Goal: Task Accomplishment & Management: Manage account settings

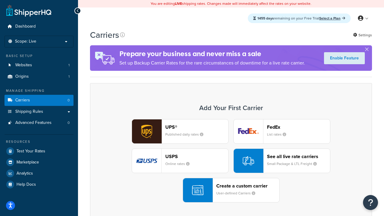
click at [231, 161] on div "UPS® Published daily rates FedEx List rates USPS Online rates See all live rate…" at bounding box center [231, 160] width 270 height 83
click at [299, 127] on header "FedEx" at bounding box center [298, 127] width 63 height 6
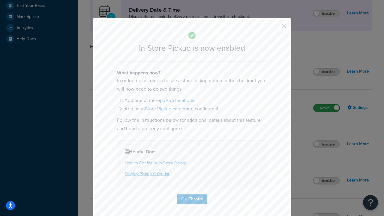
scroll to position [168, 0]
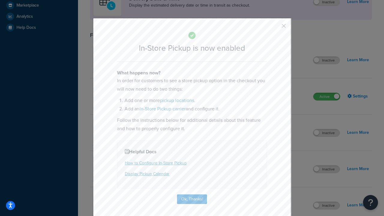
click at [275, 28] on button "button" at bounding box center [275, 28] width 2 height 2
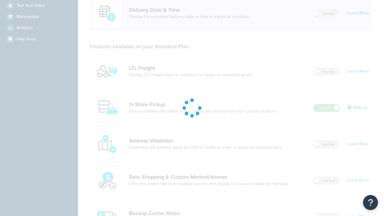
scroll to position [146, 0]
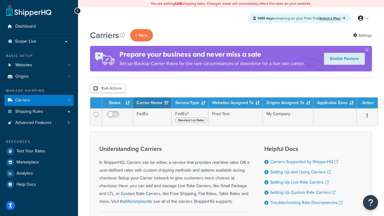
click at [95, 89] on input "checkbox" at bounding box center [95, 88] width 5 height 5
checkbox input "true"
click at [0, 0] on button "Delete" at bounding box center [0, 0] width 0 height 0
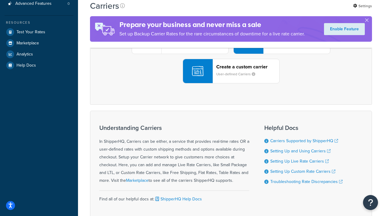
click at [231, 83] on div "UPS® Published daily rates FedEx List rates USPS Online rates See all live rate…" at bounding box center [231, 41] width 270 height 83
click at [231, 78] on div "Create a custom carrier User-defined Carriers" at bounding box center [247, 71] width 63 height 14
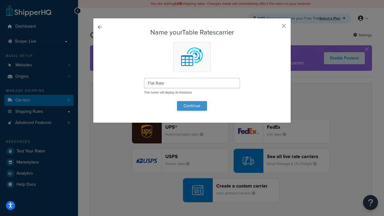
type input "Flat Rate"
click at [192, 106] on button "Continue" at bounding box center [192, 106] width 30 height 10
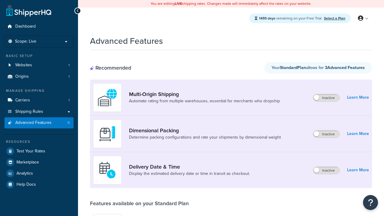
click at [327, 171] on label "Inactive" at bounding box center [326, 170] width 26 height 7
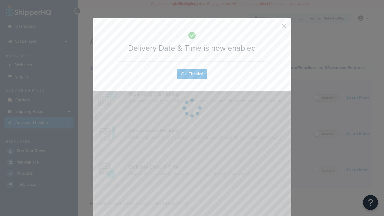
click at [275, 28] on button "button" at bounding box center [275, 28] width 2 height 2
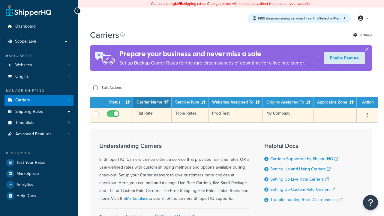
click at [152, 115] on td "Flat Rate" at bounding box center [152, 115] width 39 height 15
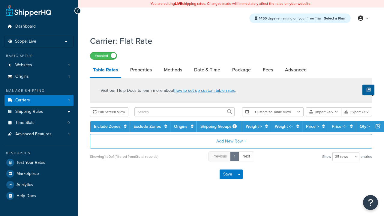
select select "25"
click at [207, 70] on link "Date & Time" at bounding box center [207, 70] width 32 height 14
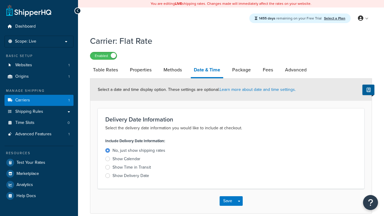
click at [131, 168] on div "Show Time in Transit" at bounding box center [132, 168] width 38 height 6
click at [0, 0] on input "Show Time in Transit" at bounding box center [0, 0] width 0 height 0
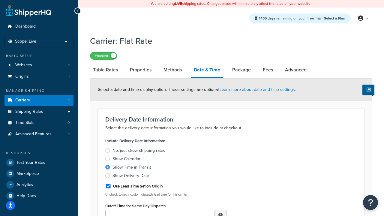
click at [131, 168] on div "Show Time in Transit" at bounding box center [132, 168] width 38 height 6
click at [0, 0] on input "Show Time in Transit" at bounding box center [0, 0] width 0 height 0
type input "11:00 AM"
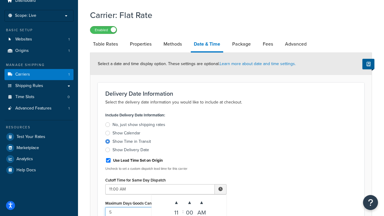
type input "5"
type input "Delivered on:"
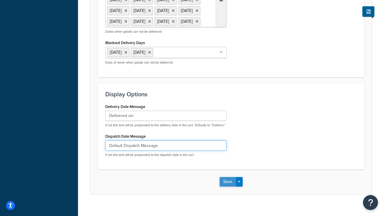
type input "Default Dispatch Message"
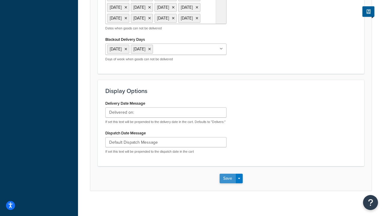
click at [228, 174] on button "Save" at bounding box center [228, 179] width 16 height 10
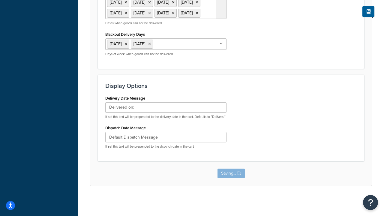
scroll to position [0, 0]
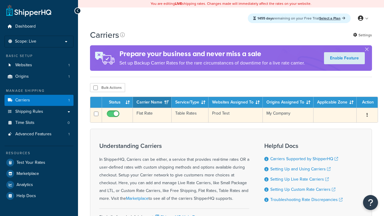
click at [152, 115] on td "Flat Rate" at bounding box center [152, 115] width 39 height 15
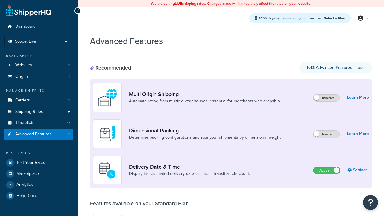
click at [327, 171] on label "Active" at bounding box center [327, 170] width 26 height 7
